Goal: Information Seeking & Learning: Check status

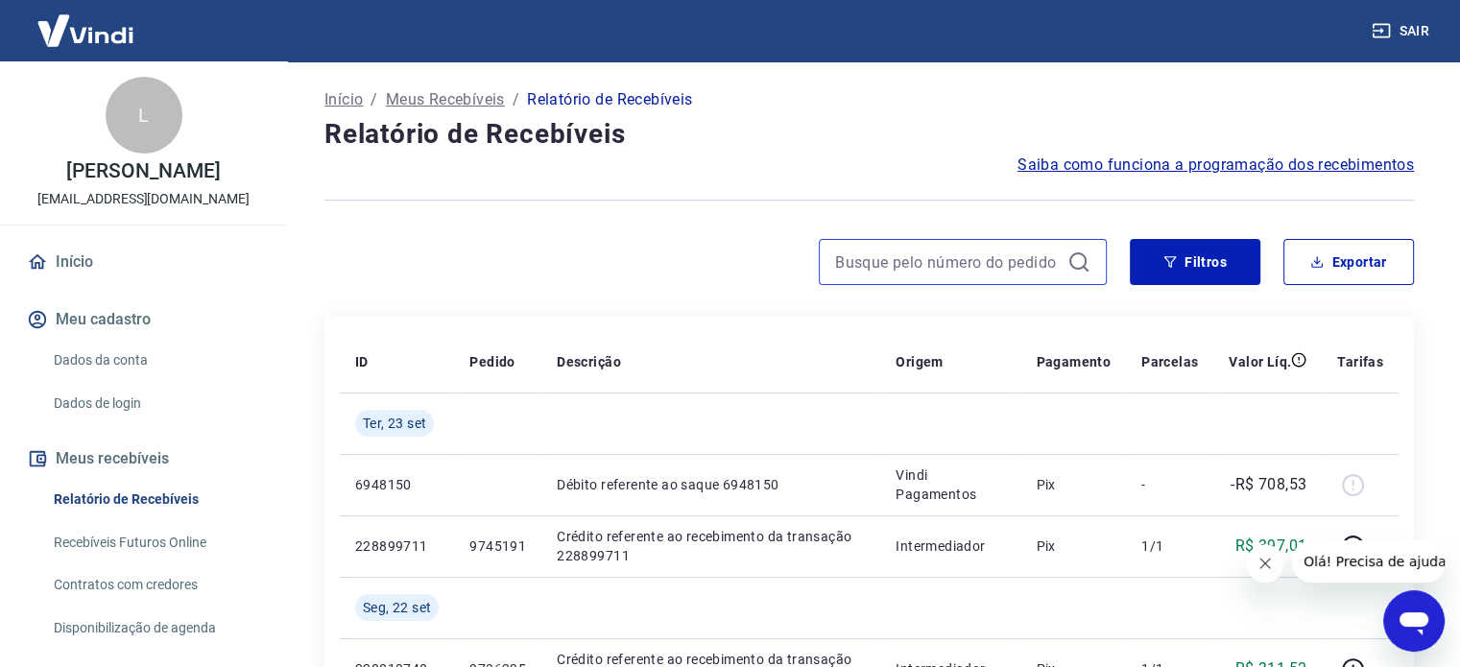
click at [923, 273] on input at bounding box center [947, 262] width 225 height 29
paste input "226489612"
type input "226489612"
click at [940, 274] on input "226489612" at bounding box center [947, 262] width 225 height 29
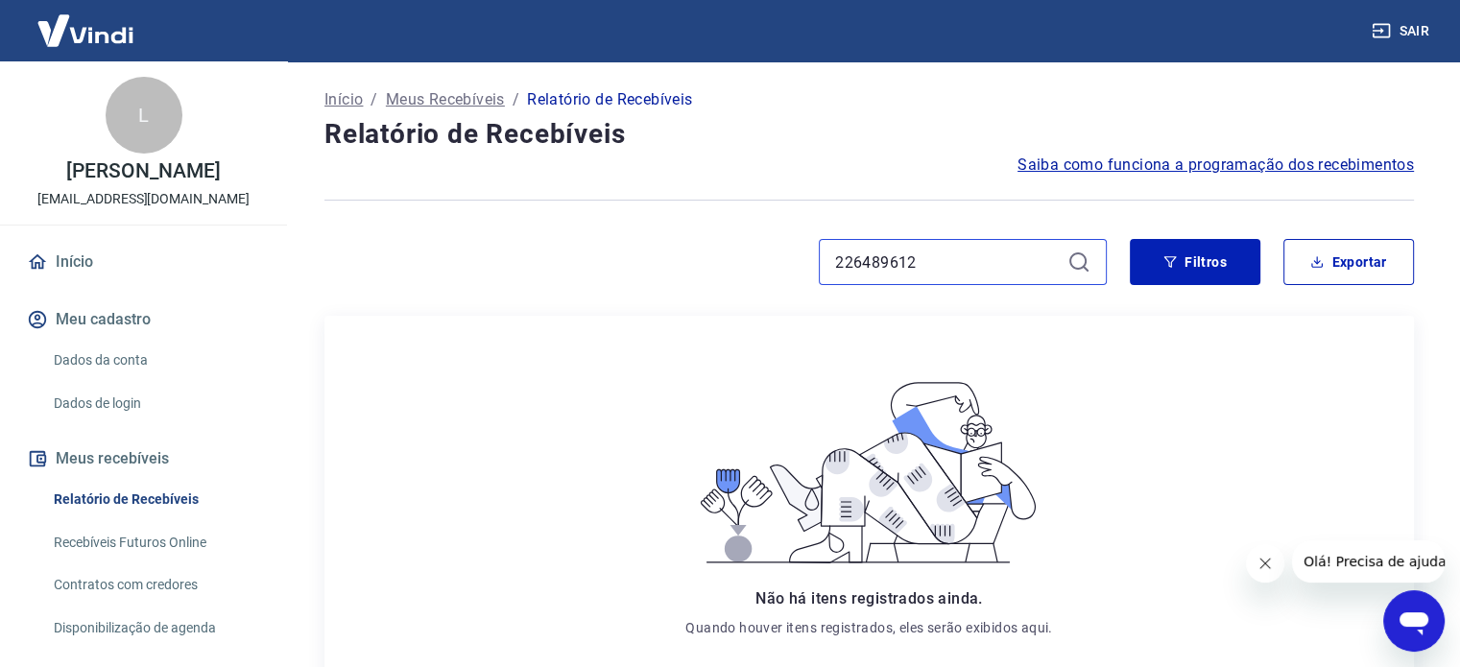
drag, startPoint x: 850, startPoint y: 262, endPoint x: 730, endPoint y: 262, distance: 120.0
click at [794, 263] on div "226489612" at bounding box center [715, 262] width 782 height 46
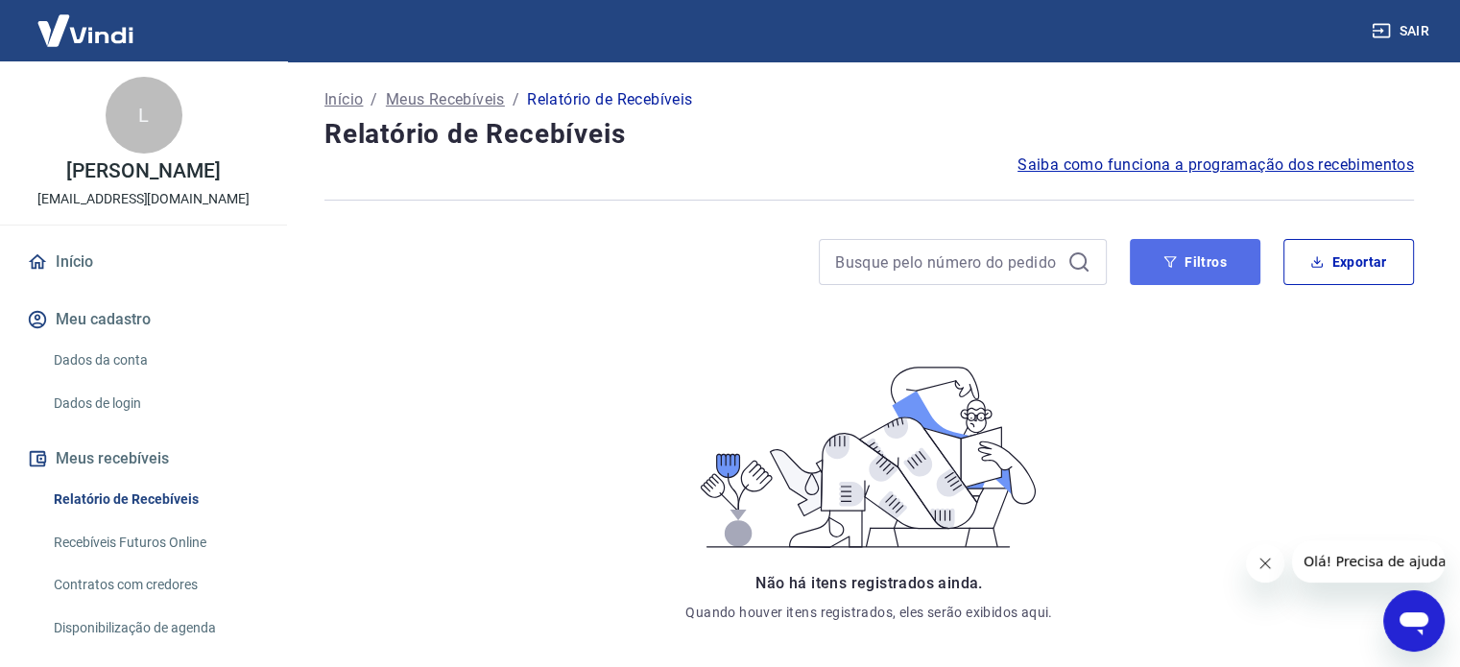
click at [1184, 271] on button "Filtros" at bounding box center [1195, 262] width 131 height 46
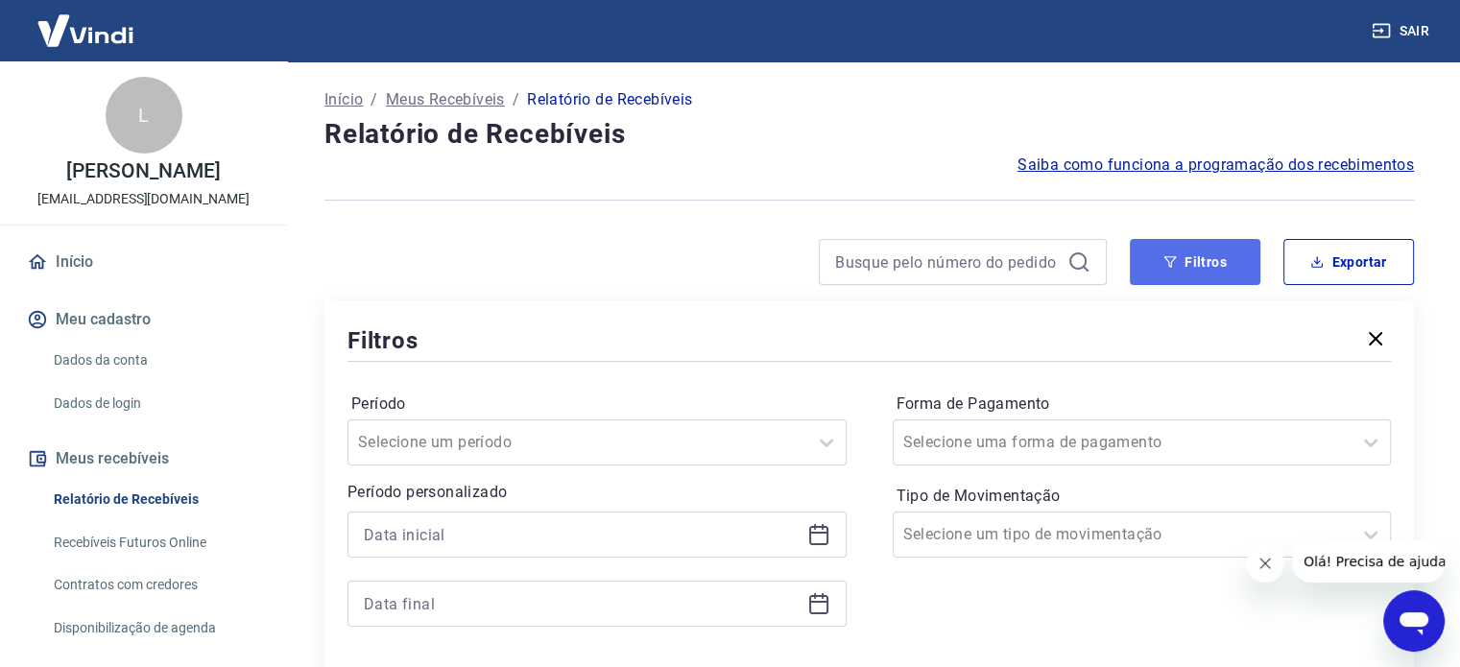
click at [1179, 272] on button "Filtros" at bounding box center [1195, 262] width 131 height 46
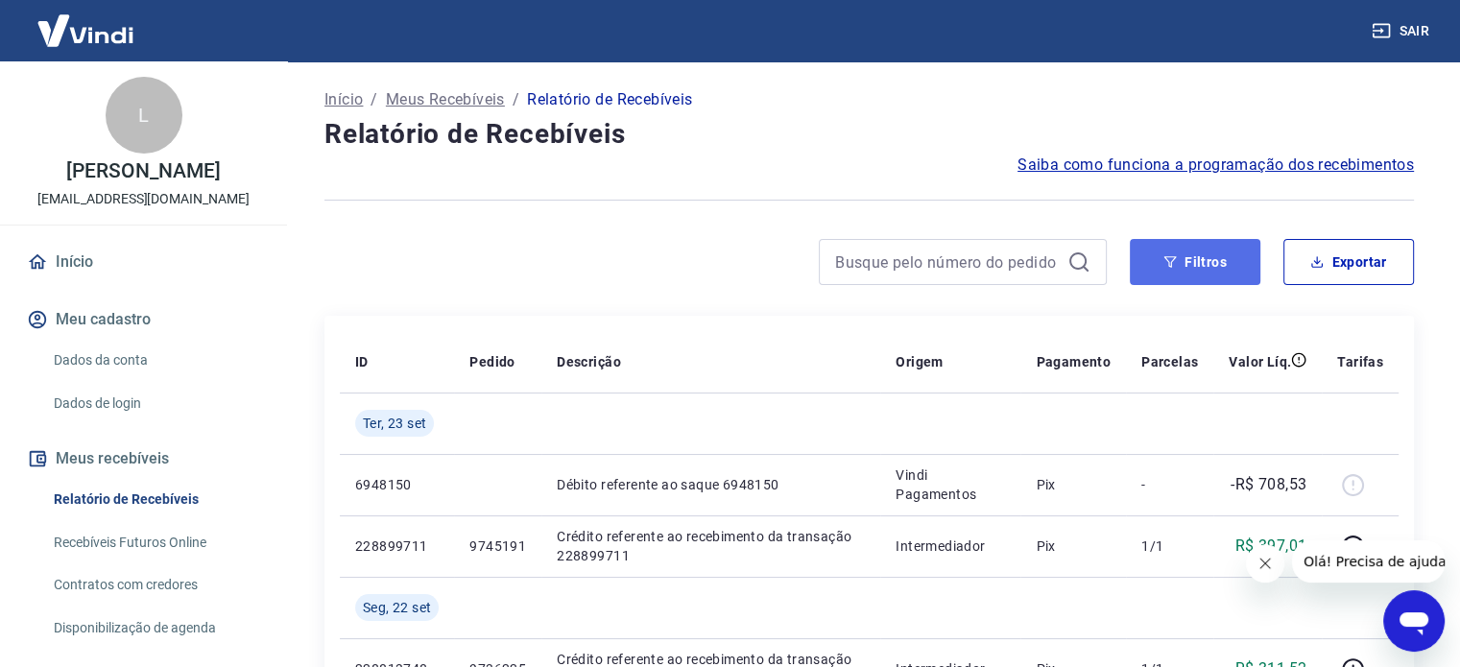
click at [1179, 272] on button "Filtros" at bounding box center [1195, 262] width 131 height 46
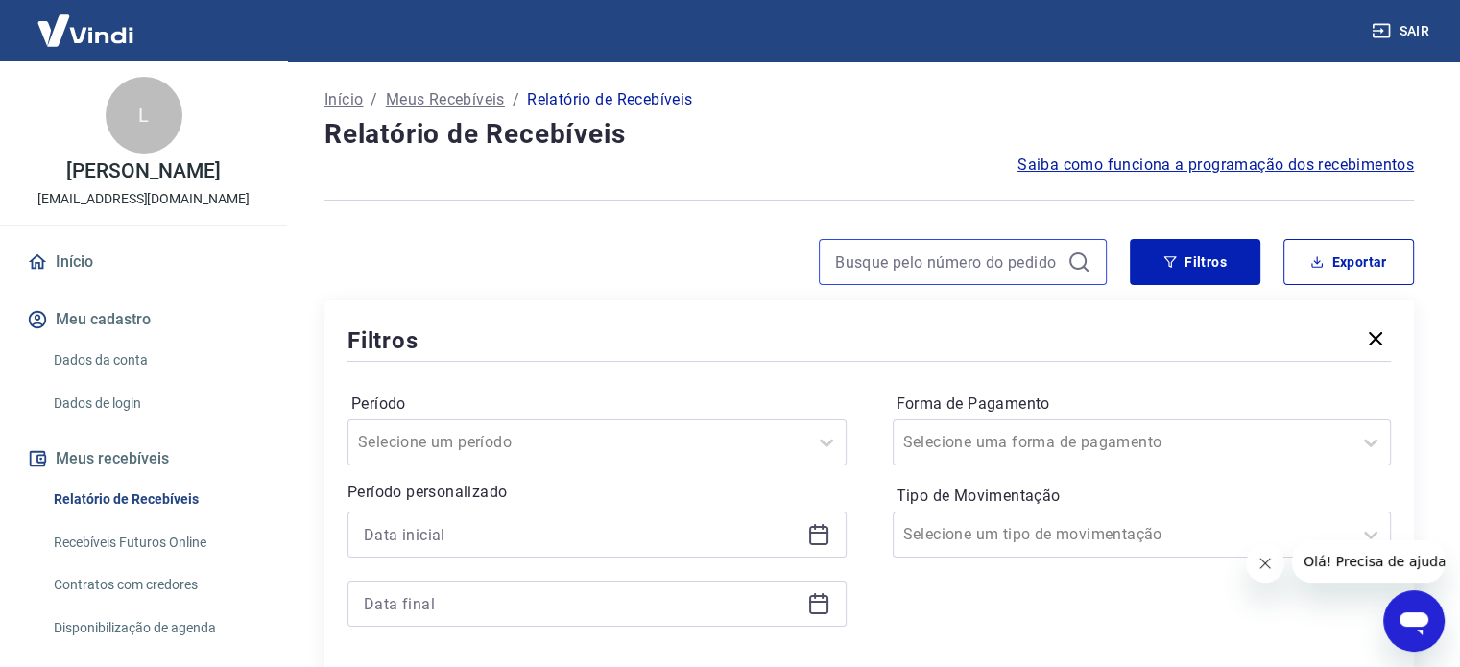
click at [943, 259] on input at bounding box center [947, 262] width 225 height 29
paste input "9567578"
type input "9567578"
click at [665, 254] on div "9567578" at bounding box center [715, 262] width 782 height 46
click at [1079, 261] on icon at bounding box center [1078, 262] width 23 height 23
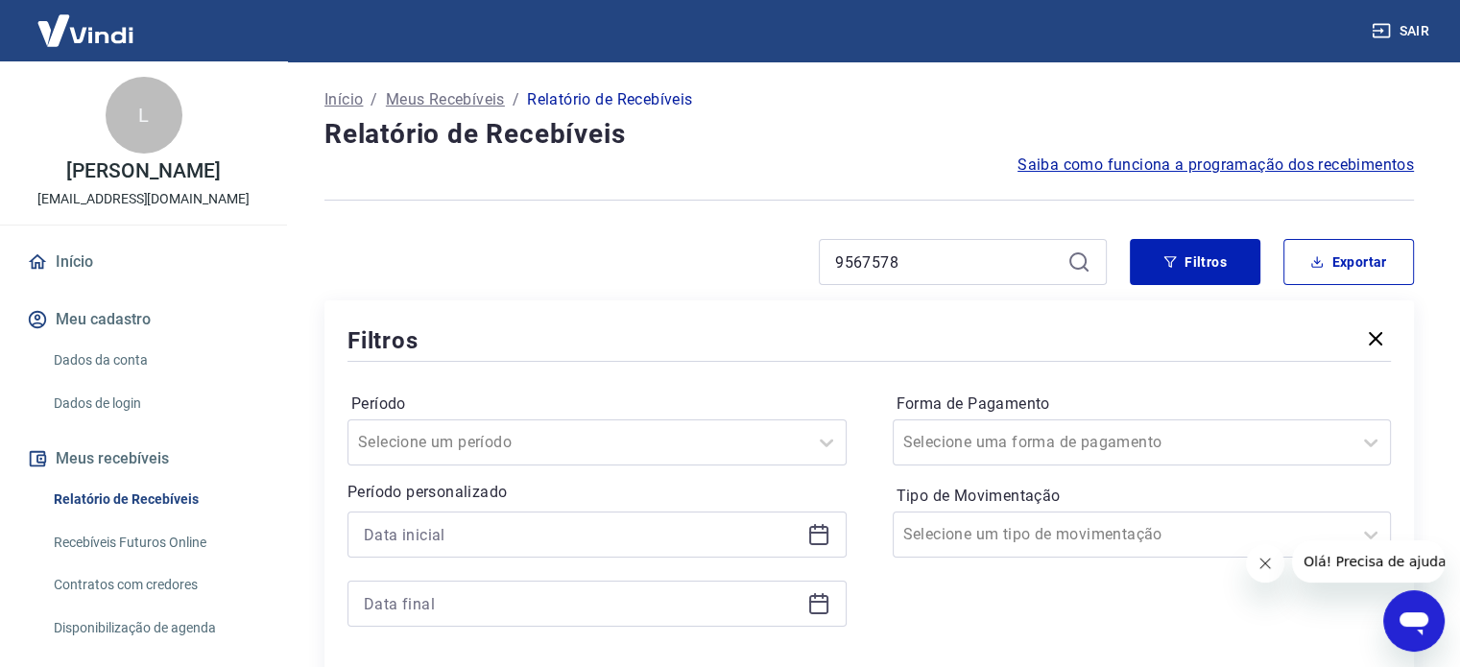
click at [1376, 344] on icon "button" at bounding box center [1375, 338] width 23 height 23
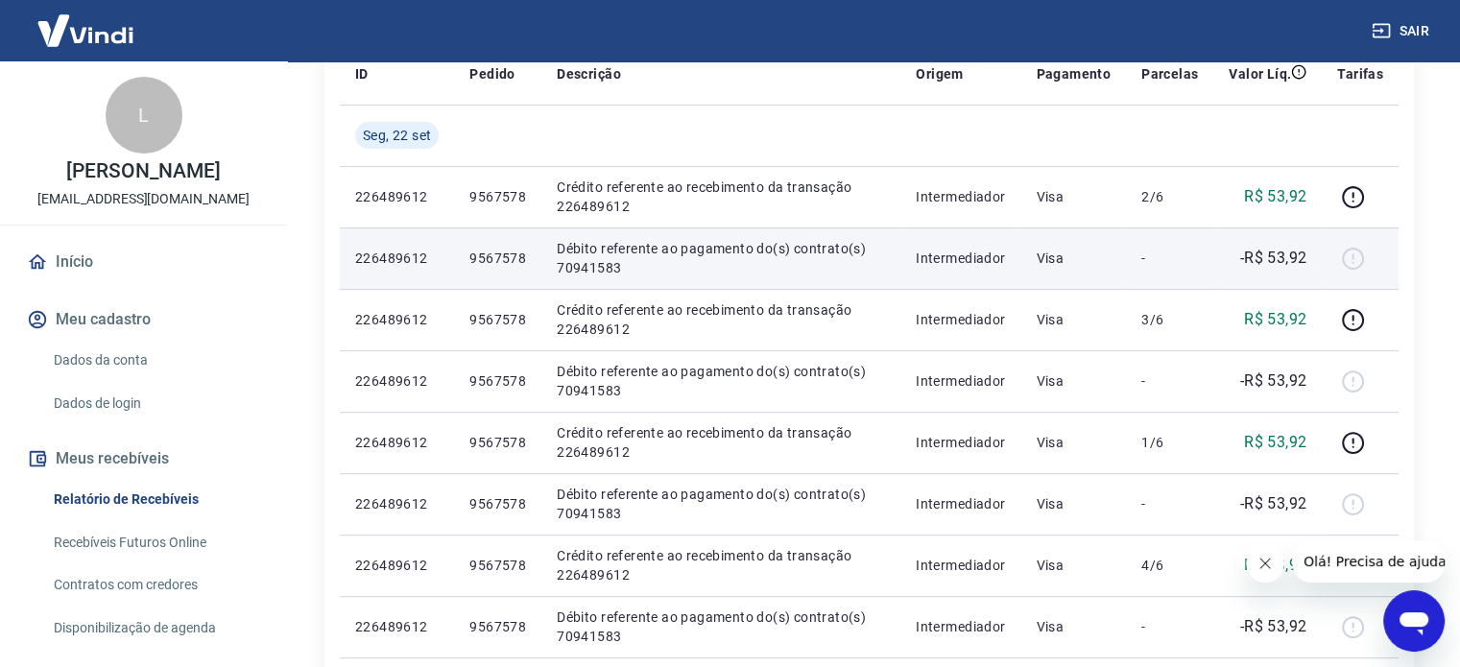
scroll to position [384, 0]
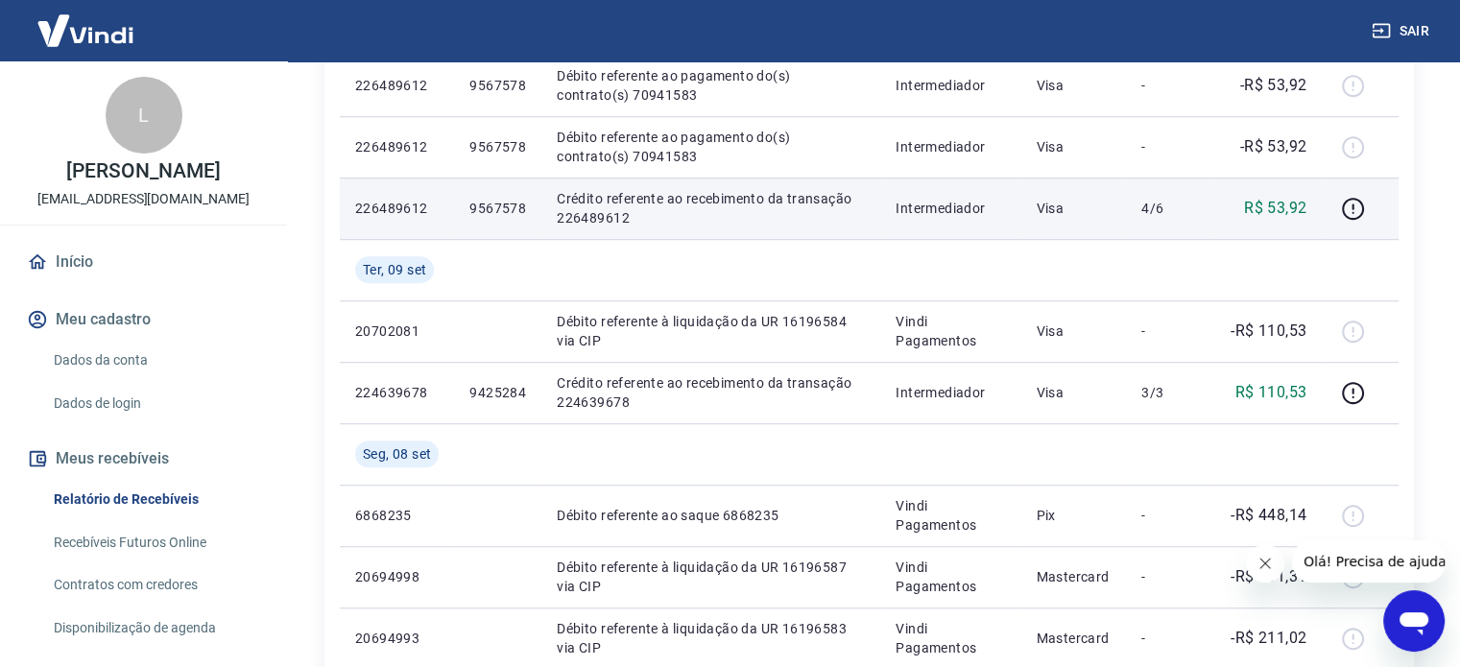
scroll to position [1514, 0]
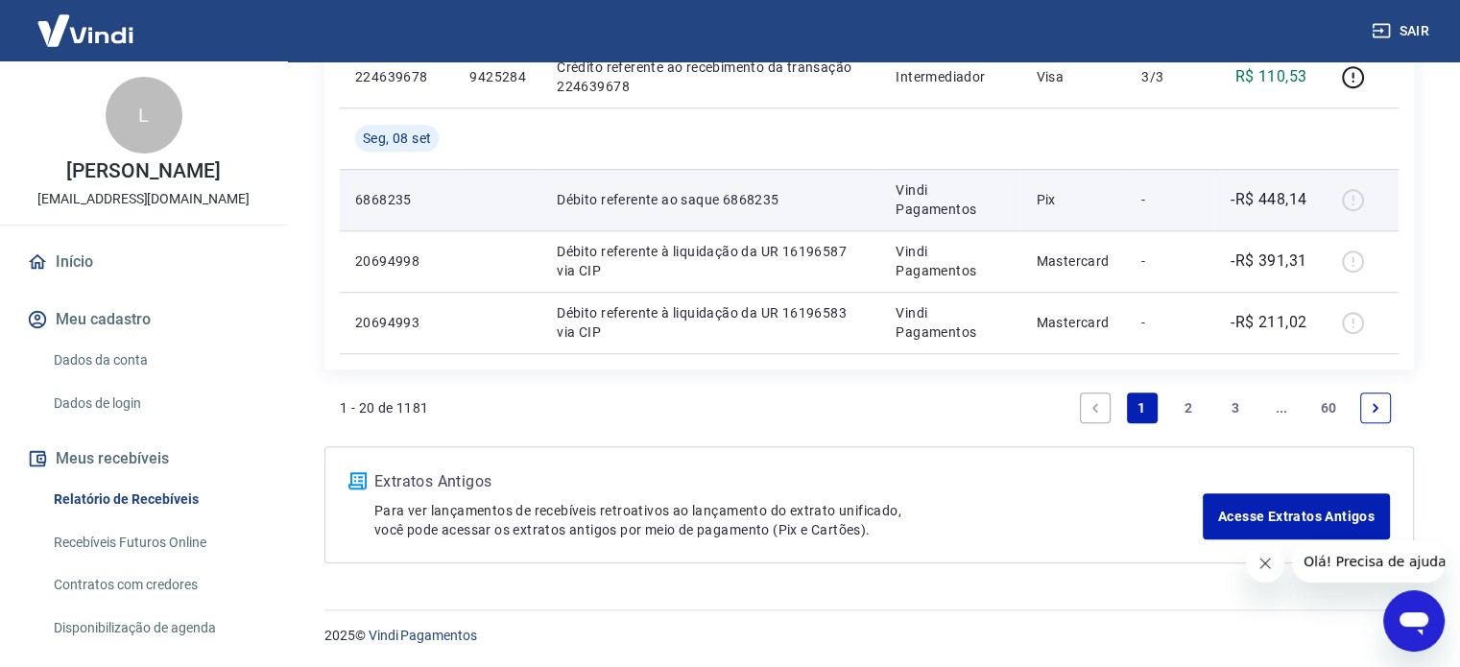
click at [1354, 202] on div at bounding box center [1360, 199] width 46 height 31
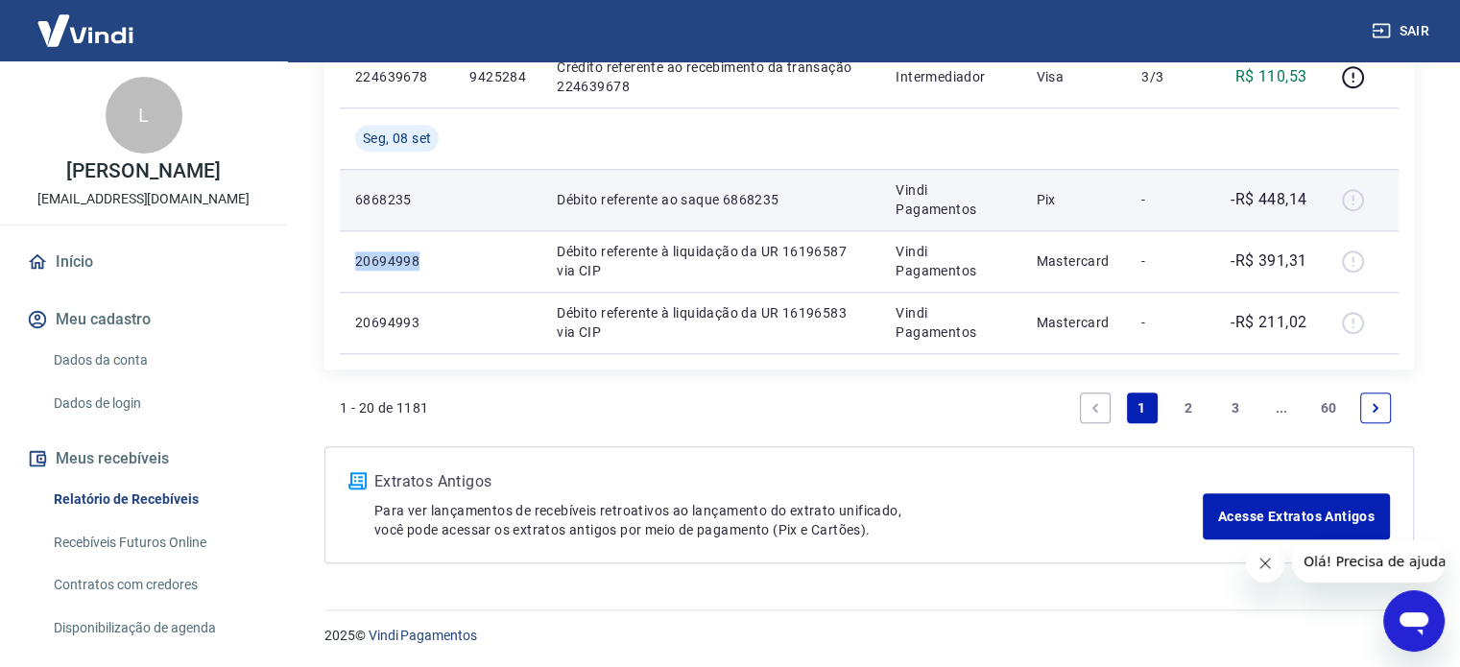
click at [1354, 202] on div at bounding box center [1360, 199] width 46 height 31
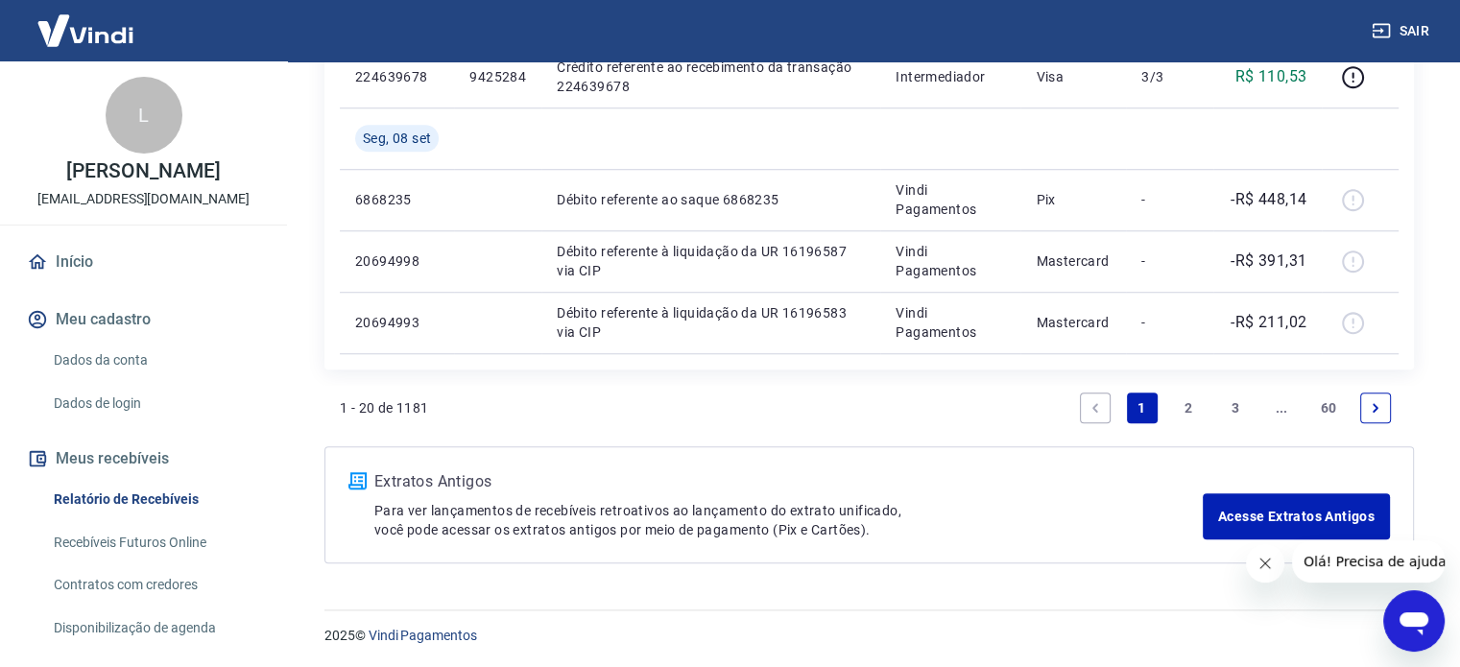
click at [1376, 411] on icon "Next page" at bounding box center [1375, 407] width 13 height 13
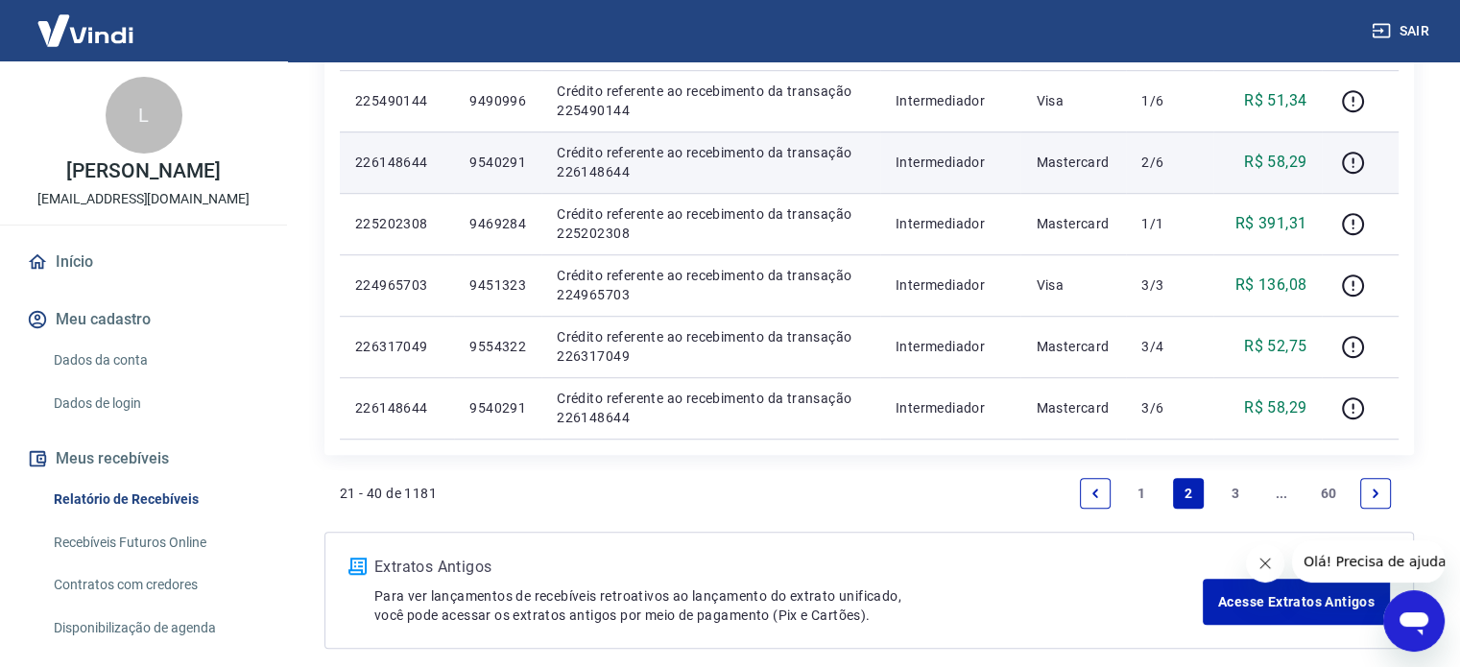
scroll to position [1330, 0]
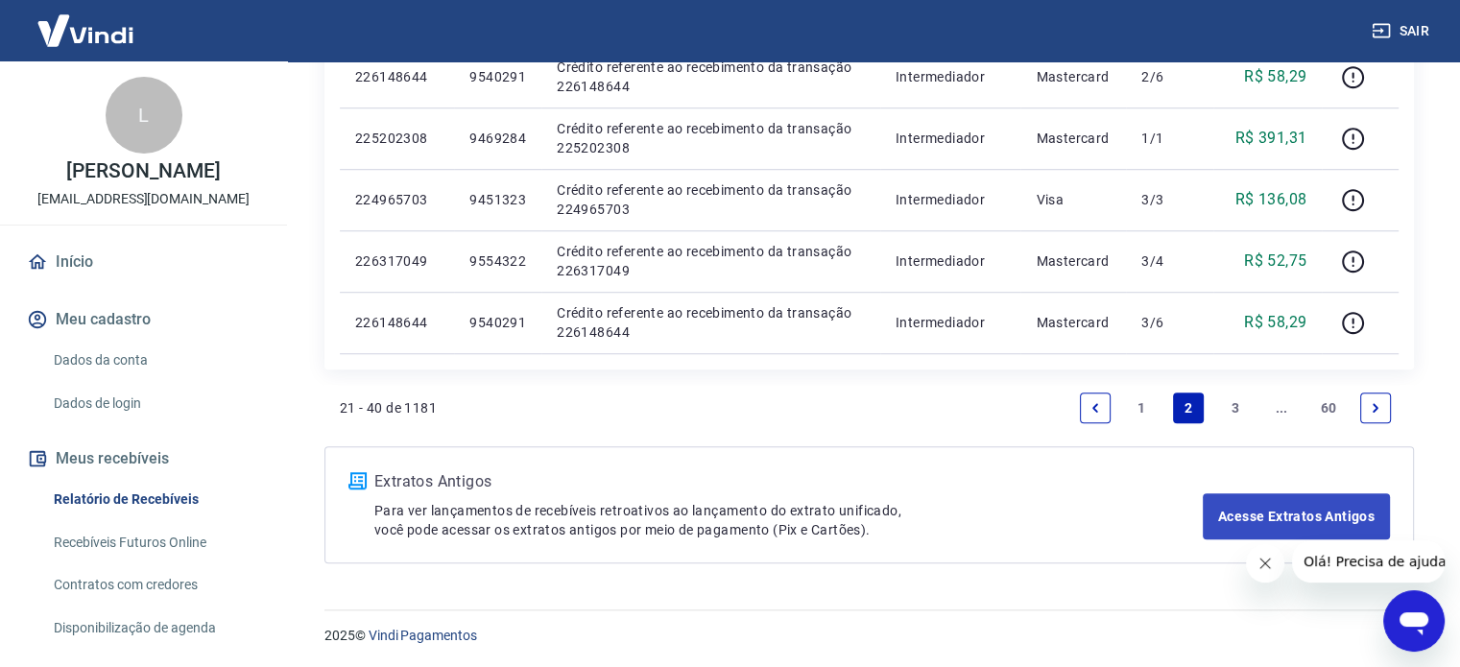
click at [1373, 415] on link "Next page" at bounding box center [1375, 408] width 31 height 31
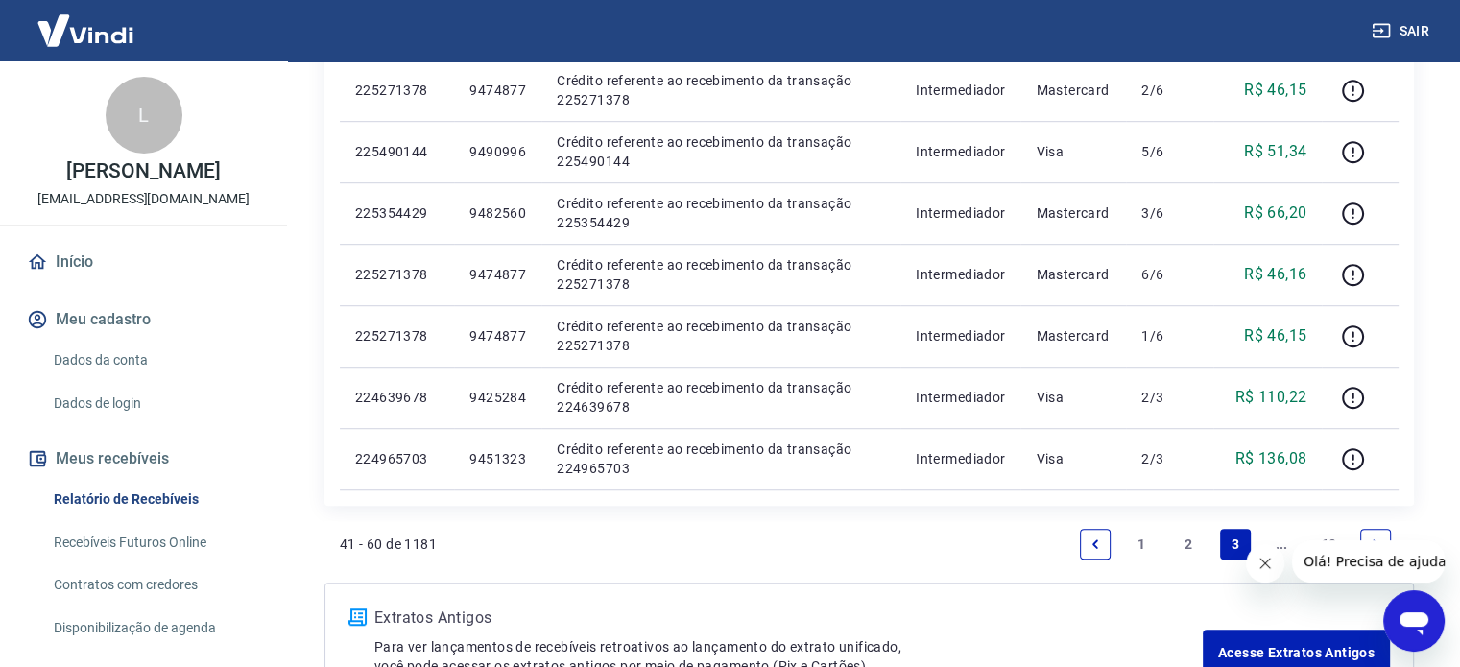
scroll to position [1248, 0]
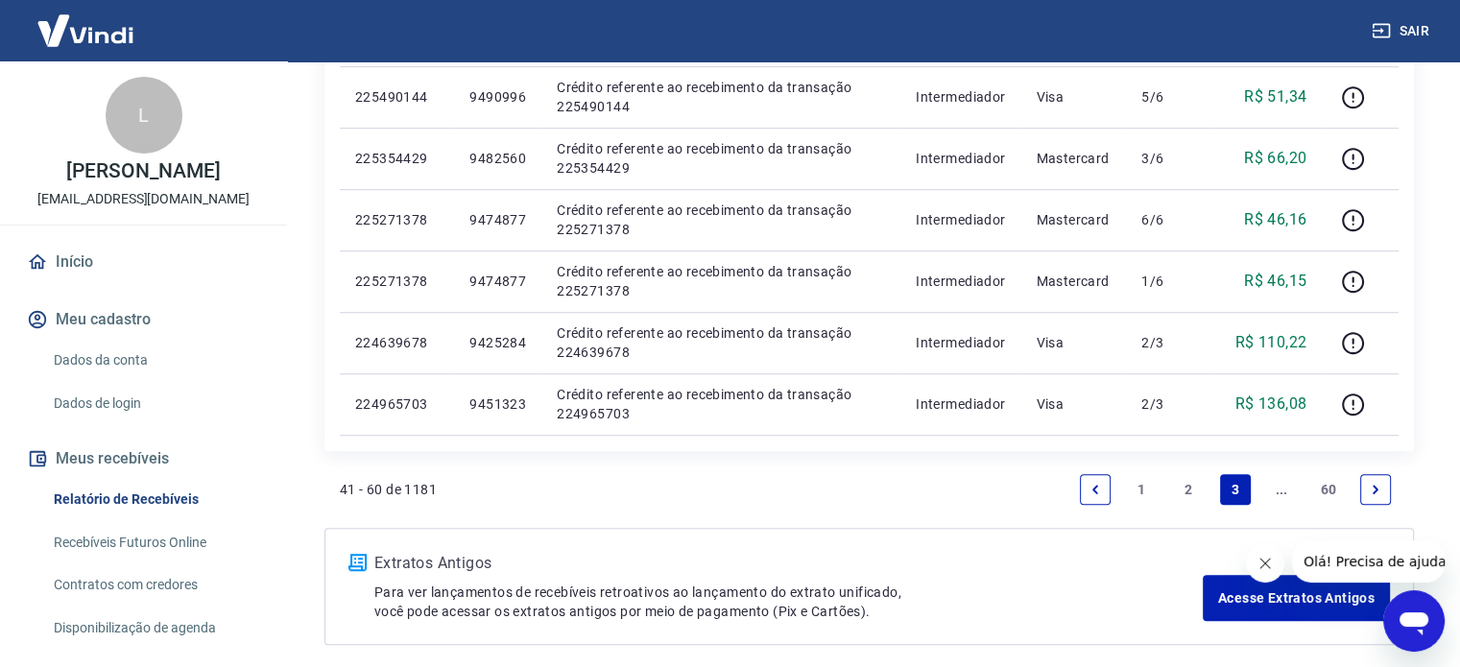
drag, startPoint x: 1384, startPoint y: 496, endPoint x: 1368, endPoint y: 483, distance: 21.1
click at [1386, 497] on link "Next page" at bounding box center [1375, 489] width 31 height 31
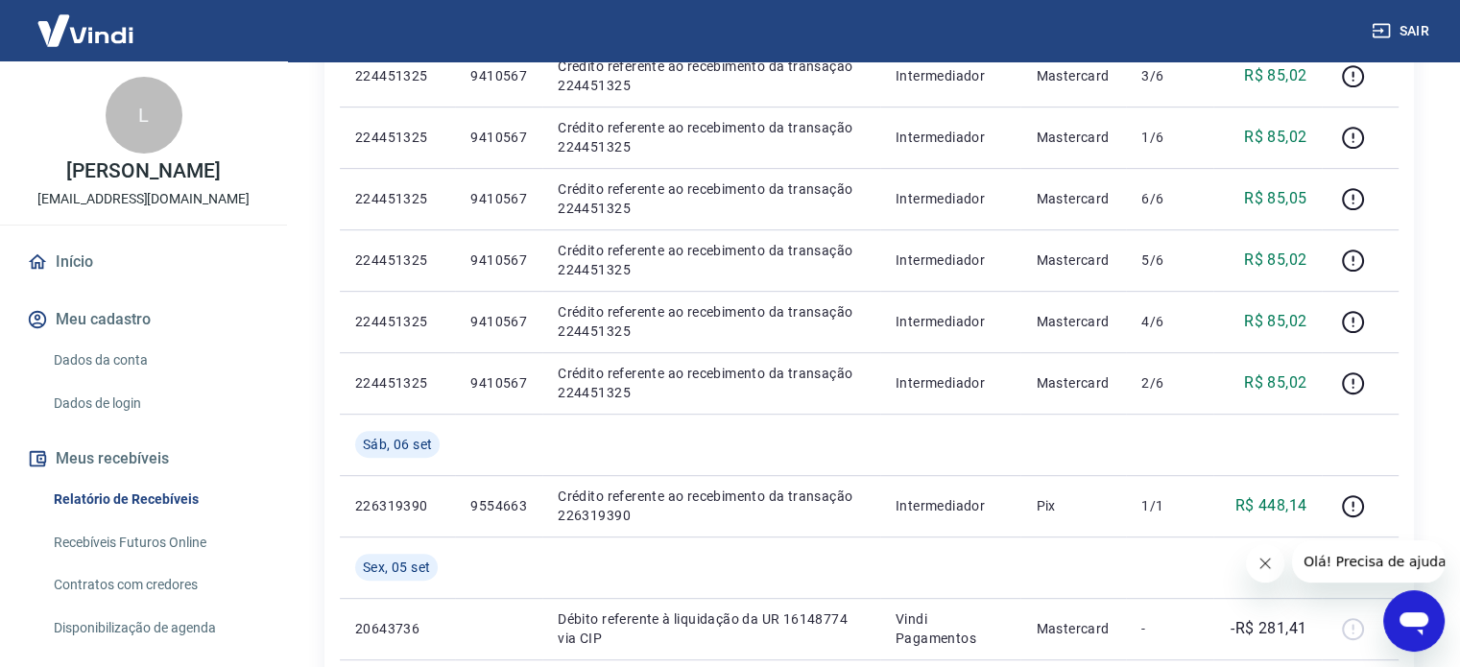
scroll to position [960, 0]
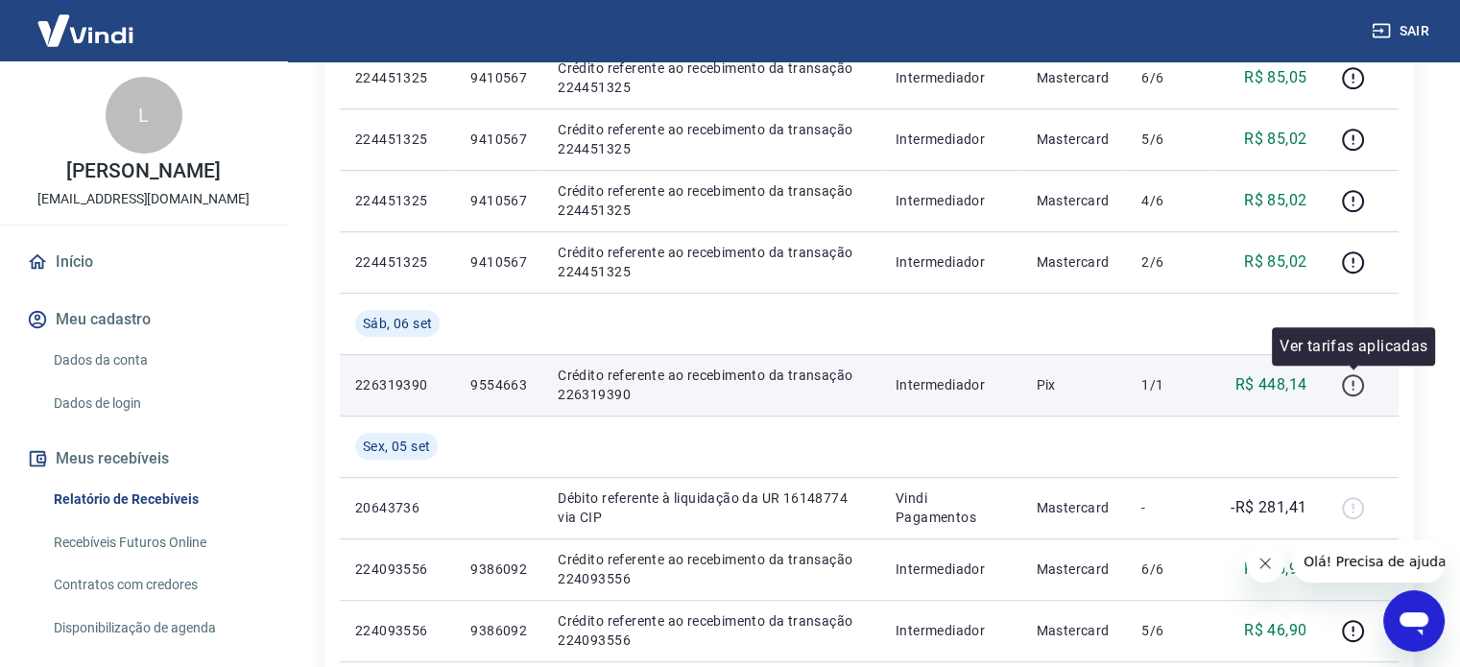
click at [1354, 391] on icon "button" at bounding box center [1353, 385] width 24 height 24
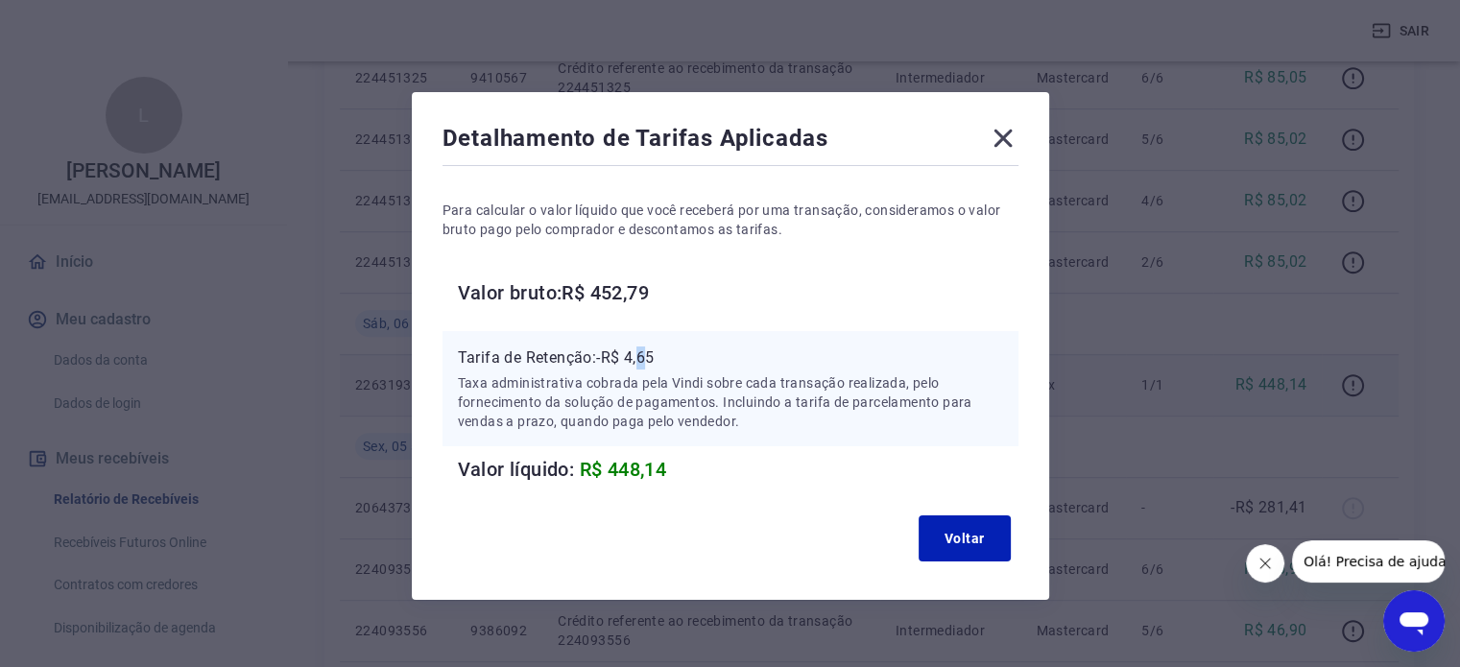
drag, startPoint x: 645, startPoint y: 353, endPoint x: 778, endPoint y: 345, distance: 132.8
click at [741, 347] on p "Tarifa de Retenção: -R$ 4,65" at bounding box center [730, 358] width 545 height 23
click at [841, 468] on h6 "Valor líquido: R$ 448,14" at bounding box center [738, 469] width 561 height 31
drag, startPoint x: 461, startPoint y: 382, endPoint x: 904, endPoint y: 393, distance: 443.6
click at [904, 393] on p "Taxa administrativa cobrada pela Vindi sobre cada transação realizada, pelo for…" at bounding box center [730, 402] width 545 height 58
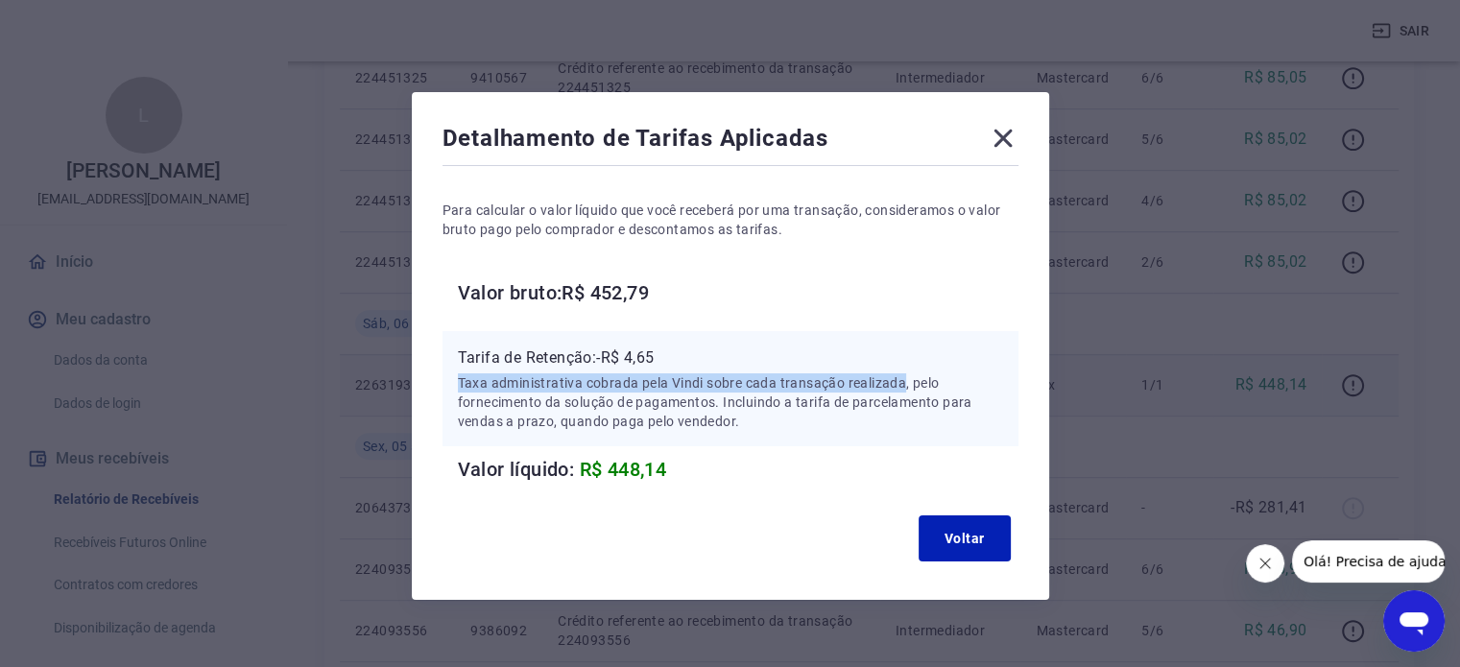
copy p "Taxa administrativa cobrada pela Vindi sobre cada transação realizada"
